Goal: Information Seeking & Learning: Learn about a topic

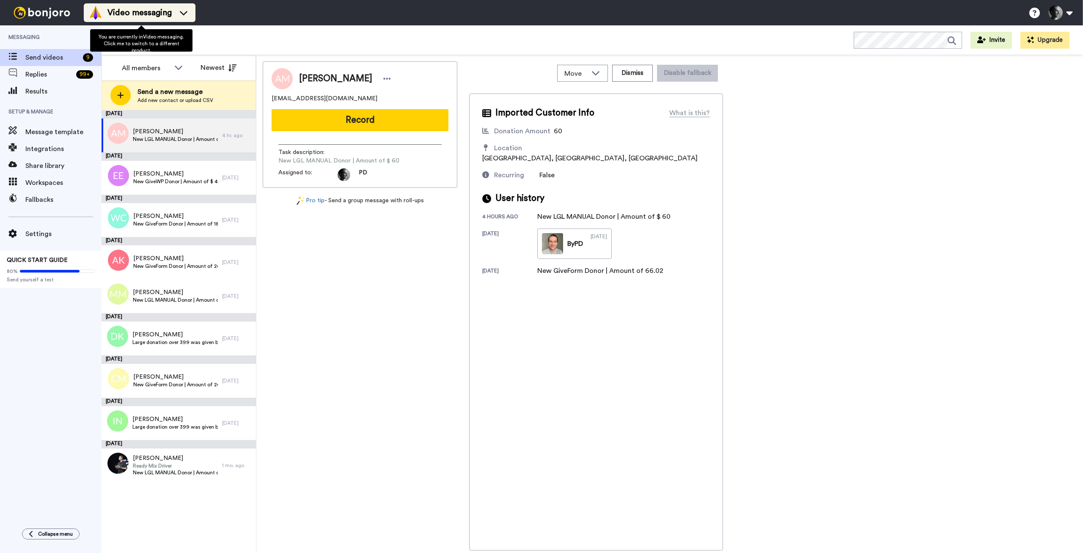
click at [186, 20] on li "Video messaging" at bounding box center [140, 12] width 112 height 19
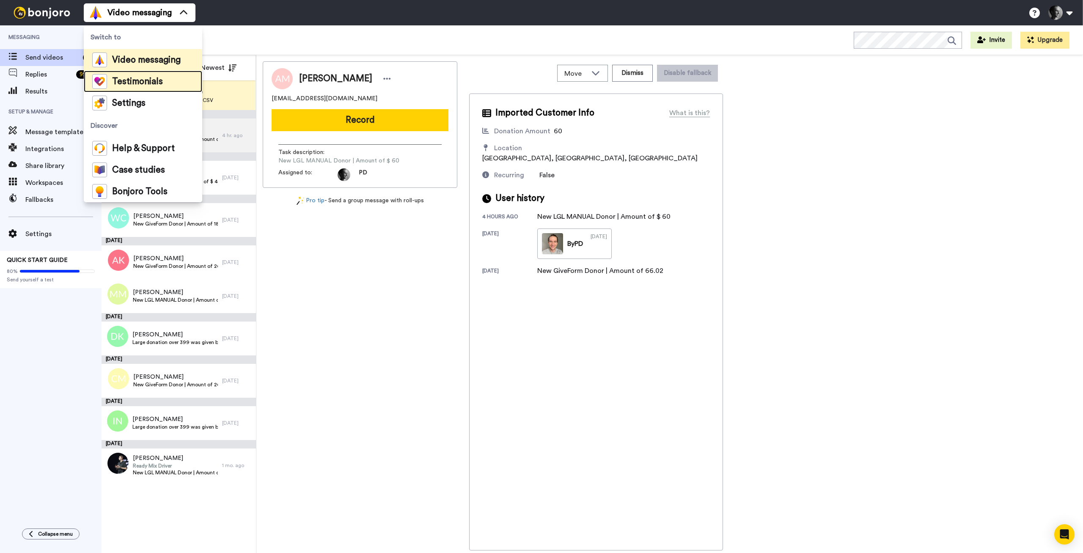
click at [155, 80] on span "Testimonials" at bounding box center [137, 81] width 51 height 8
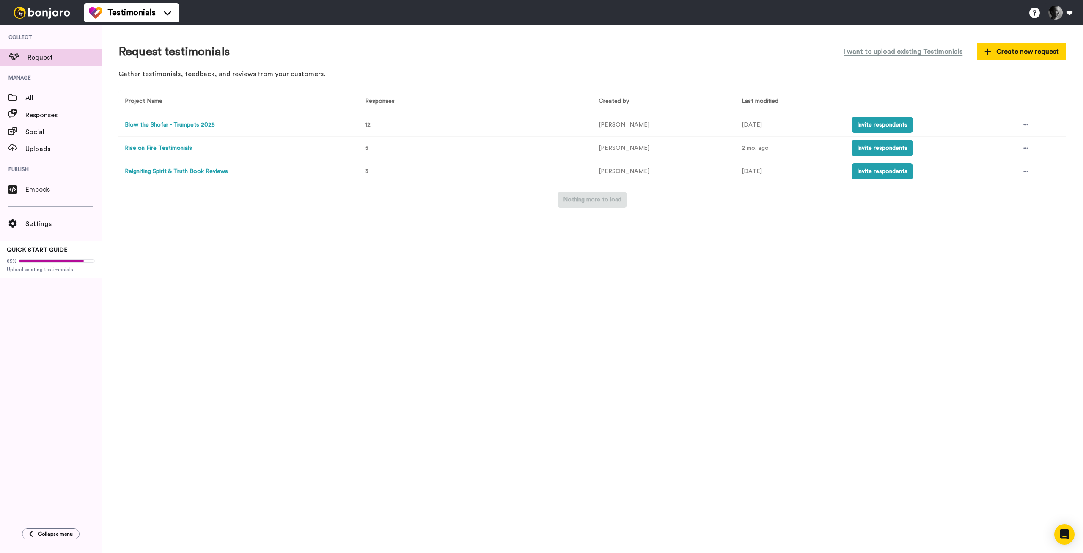
click at [207, 124] on button "Blow the Shofar - Trumpets 2025" at bounding box center [170, 125] width 90 height 9
